Goal: Information Seeking & Learning: Learn about a topic

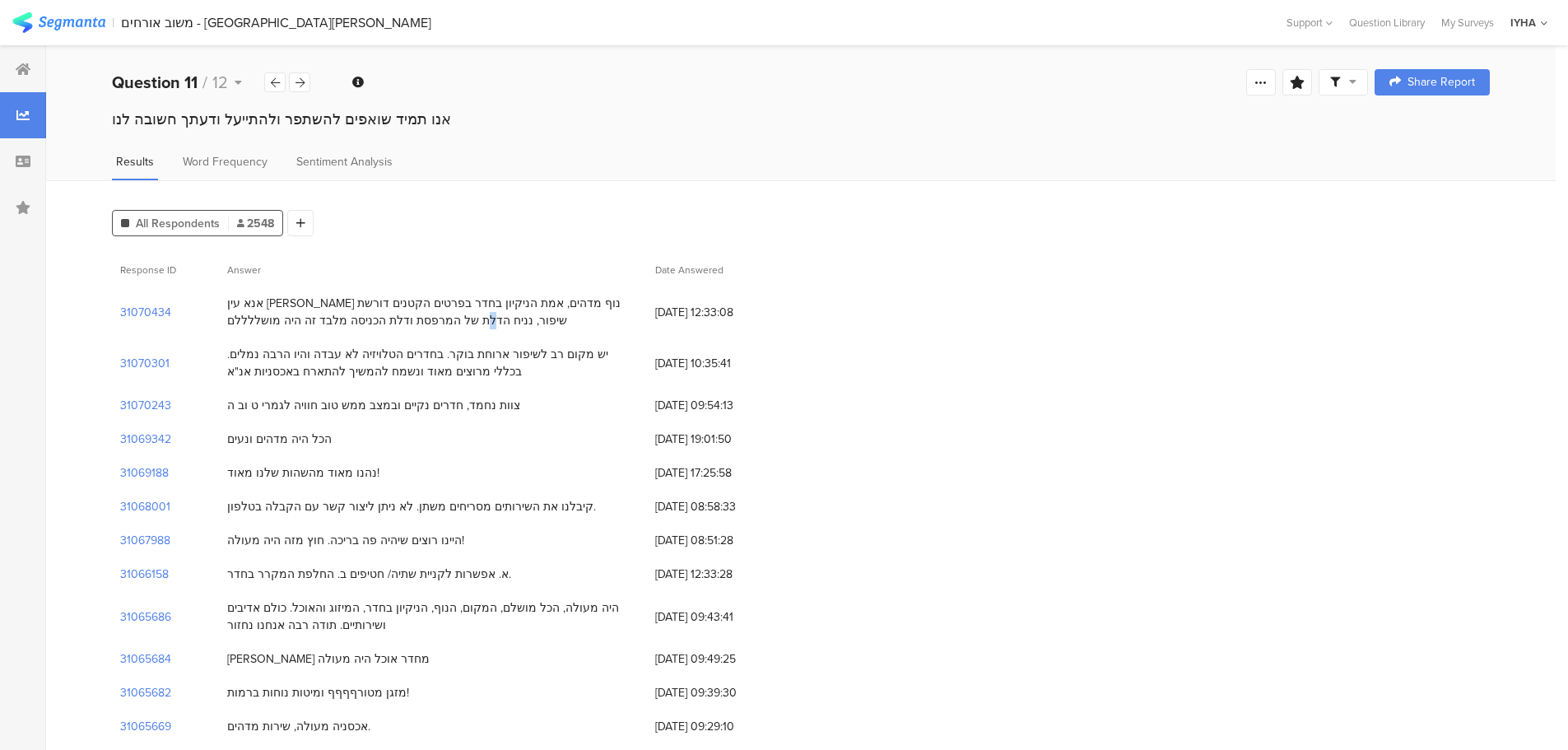
drag, startPoint x: 613, startPoint y: 302, endPoint x: 219, endPoint y: 319, distance: 394.4
click at [219, 319] on div "אנא עין [PERSON_NAME] נוף מדהים, אמת הניקיון בחדר בפרטים הקטנים דורשת שיפור, ננ…" at bounding box center [433, 312] width 428 height 51
drag, startPoint x: 228, startPoint y: 303, endPoint x: 494, endPoint y: 335, distance: 267.9
click at [494, 335] on div "אנא עין [PERSON_NAME] נוף מדהים, אמת הניקיון בחדר בפרטים הקטנים דורשת שיפור, ננ…" at bounding box center [433, 312] width 428 height 51
drag, startPoint x: 228, startPoint y: 355, endPoint x: 463, endPoint y: 384, distance: 236.8
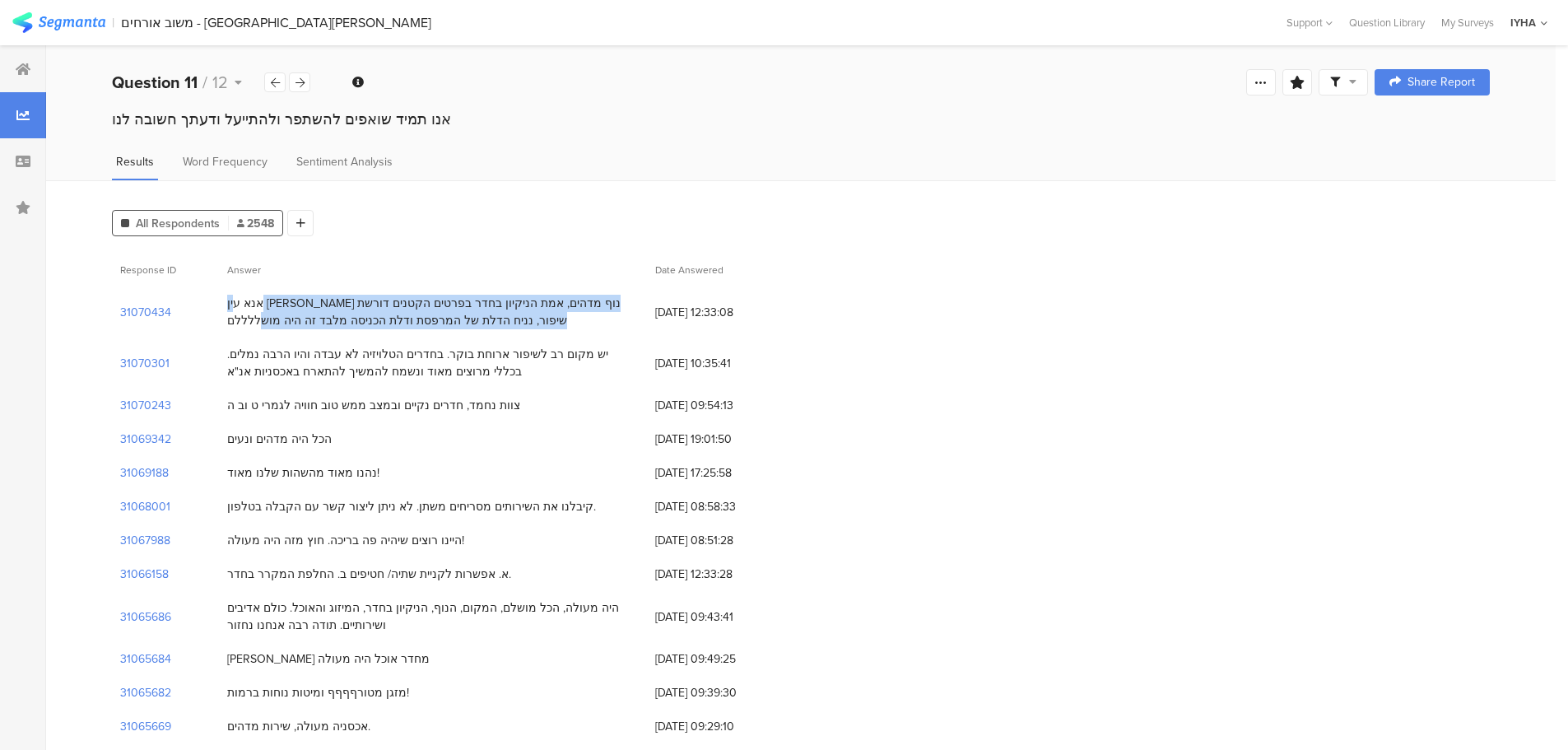
click at [463, 384] on div "יש מקום רב לשיפור ארוחת בוקר. בחדרים הטלויזיה לא עבדה והיו הרבה נמלים. בכללי מר…" at bounding box center [433, 363] width 428 height 51
drag, startPoint x: 228, startPoint y: 405, endPoint x: 519, endPoint y: 400, distance: 291.0
click at [519, 400] on div "צוות נחמד, חדרים נקיים ובמצב ממש טוב חוויה לגמרי ט וב ה" at bounding box center [433, 405] width 428 height 34
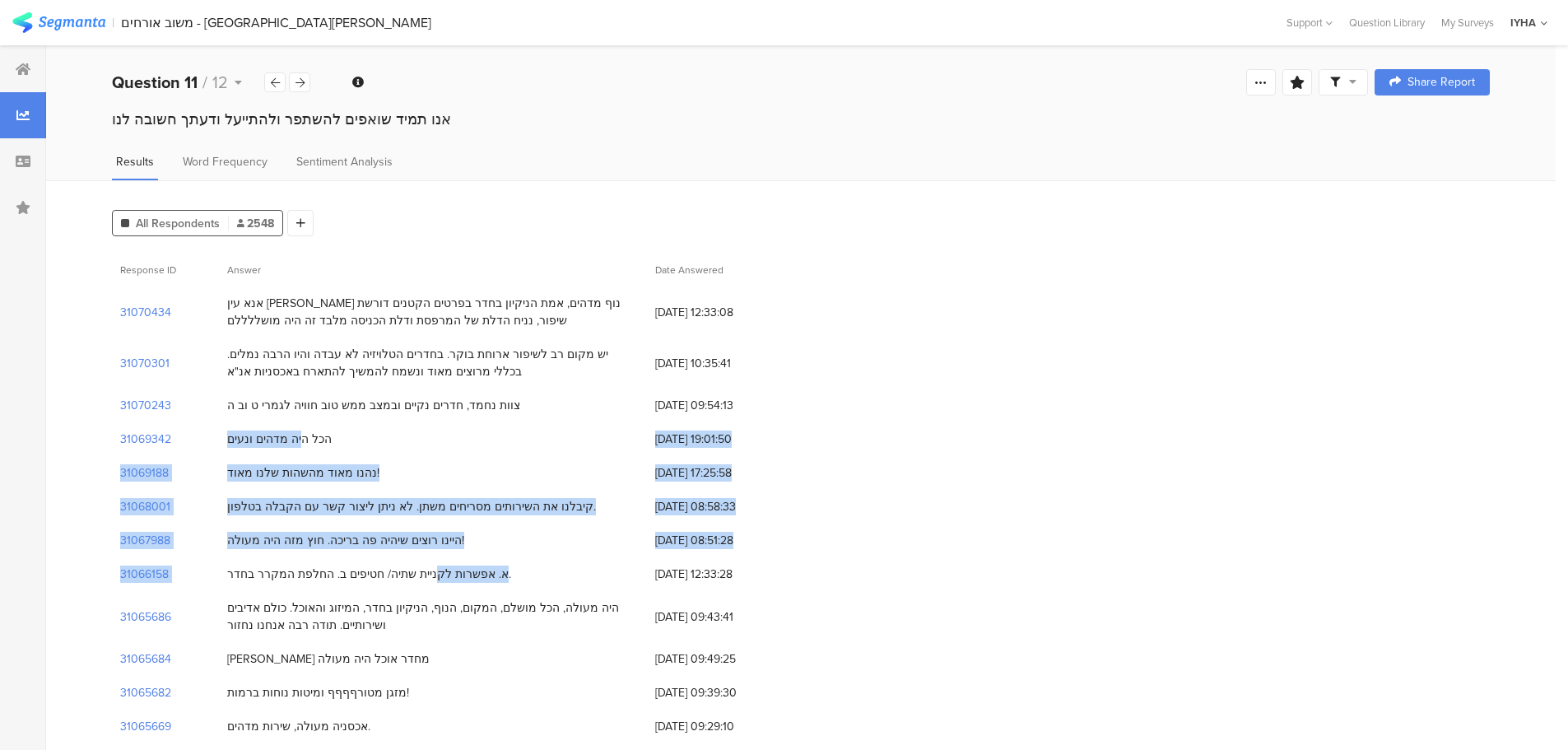
drag, startPoint x: 228, startPoint y: 439, endPoint x: 448, endPoint y: 568, distance: 255.0
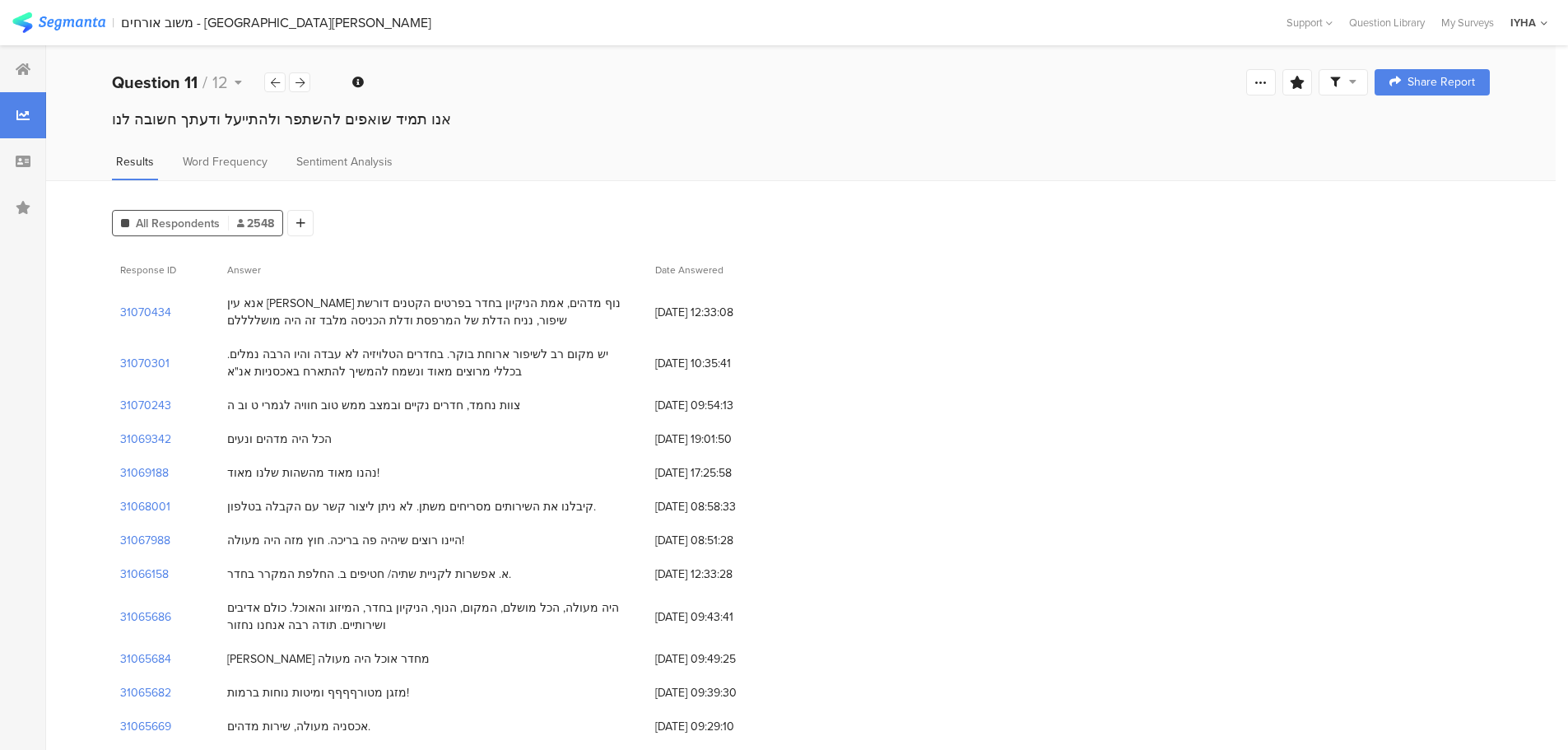
click at [885, 282] on div "Response ID Answer Date Answered" at bounding box center [801, 269] width 1378 height 34
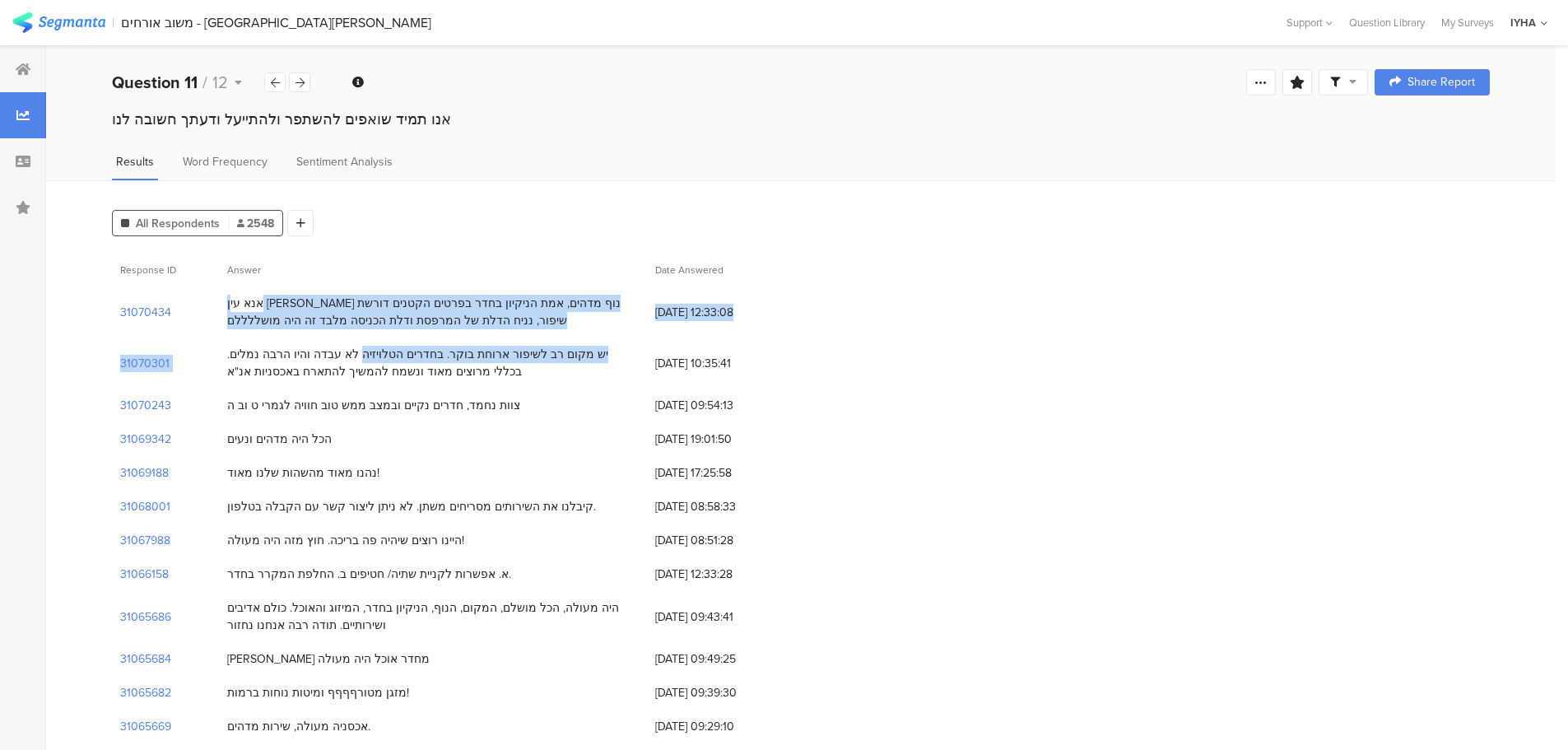
drag, startPoint x: 612, startPoint y: 306, endPoint x: 429, endPoint y: 341, distance: 186.3
click at [500, 357] on div "יש מקום רב לשיפור ארוחת בוקר. בחדרים הטלויזיה לא עבדה והיו הרבה נמלים. בכללי מר…" at bounding box center [433, 363] width 411 height 35
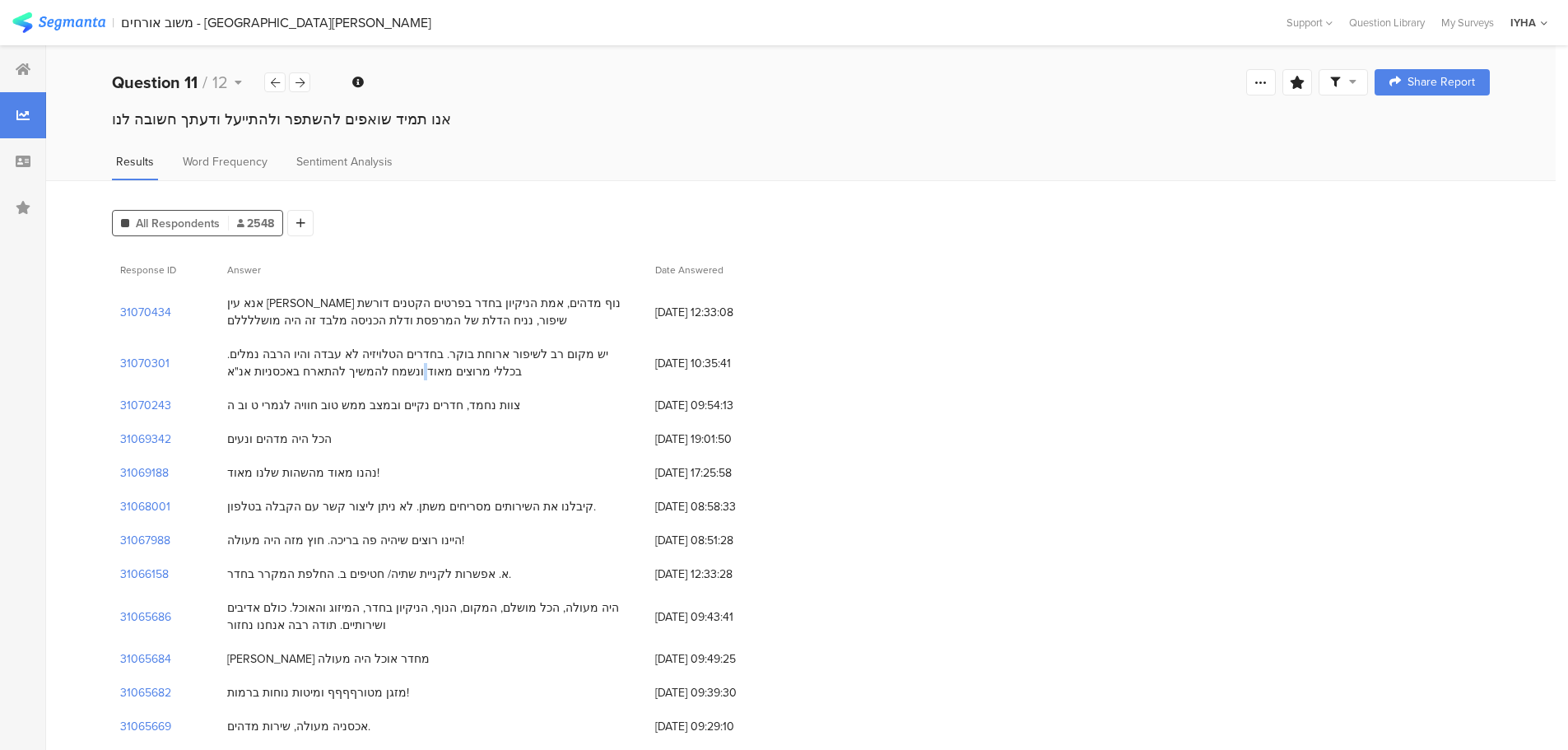
drag, startPoint x: 634, startPoint y: 353, endPoint x: 224, endPoint y: 387, distance: 411.4
click at [224, 387] on div "יש מקום רב לשיפור ארוחת בוקר. בחדרים הטלויזיה לא עבדה והיו הרבה נמלים. בכללי מר…" at bounding box center [433, 363] width 428 height 51
click at [231, 402] on div "צוות נחמד, חדרים נקיים ובמצב ממש טוב חוויה לגמרי ט וב ה" at bounding box center [374, 405] width 293 height 17
drag, startPoint x: 228, startPoint y: 402, endPoint x: 507, endPoint y: 416, distance: 279.4
click at [507, 416] on div "צוות נחמד, חדרים נקיים ובמצב ממש טוב חוויה לגמרי ט וב ה" at bounding box center [433, 405] width 428 height 34
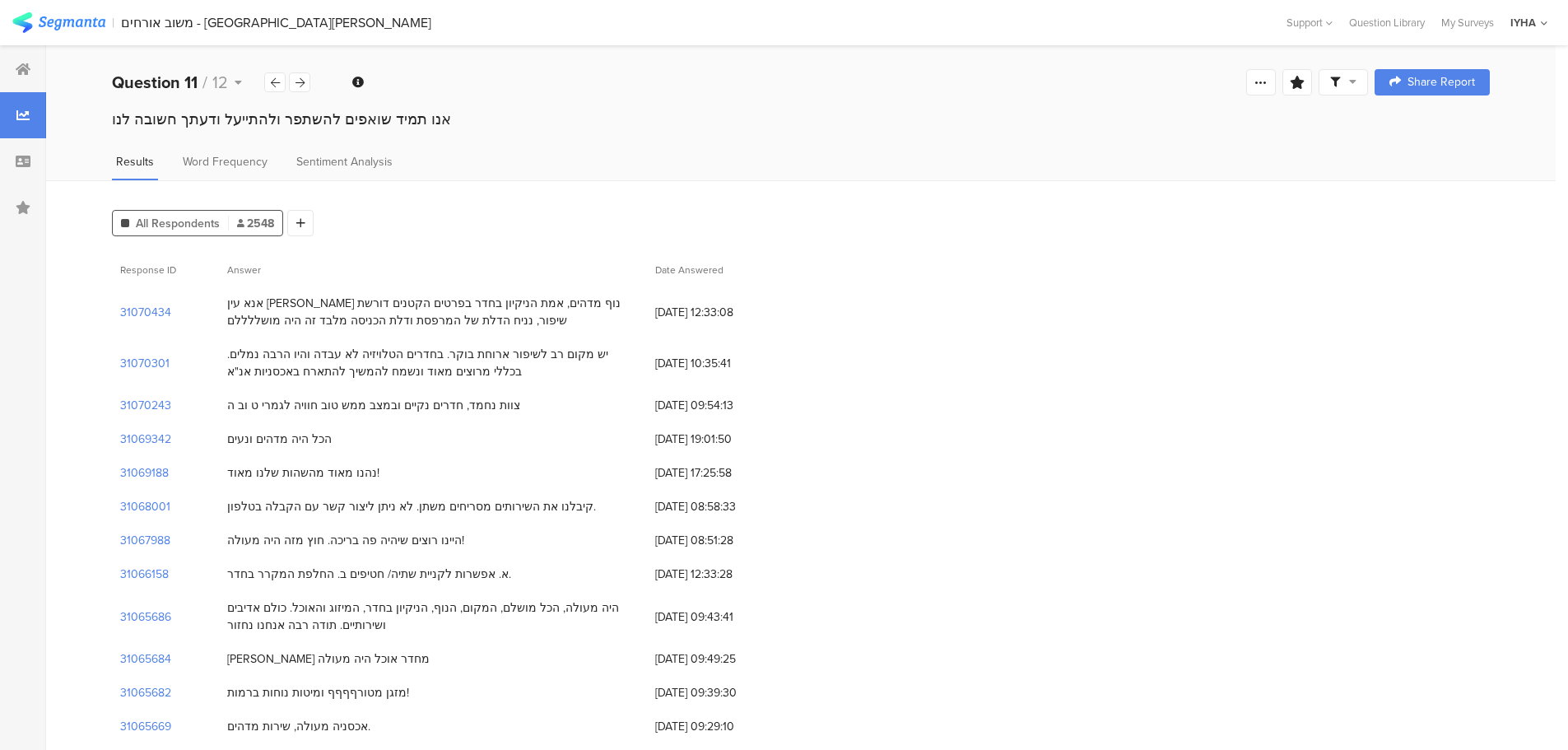
drag, startPoint x: 228, startPoint y: 439, endPoint x: 364, endPoint y: 436, distance: 136.0
click at [364, 436] on div "הכל היה מדהים ונעים" at bounding box center [433, 439] width 428 height 34
click at [227, 472] on div "נהנו מאוד מהשהות שלנו מאוד!" at bounding box center [433, 472] width 428 height 34
drag, startPoint x: 229, startPoint y: 471, endPoint x: 381, endPoint y: 467, distance: 152.1
click at [381, 467] on div "נהנו מאוד מהשהות שלנו מאוד!" at bounding box center [433, 472] width 428 height 34
